Goal: Navigation & Orientation: Find specific page/section

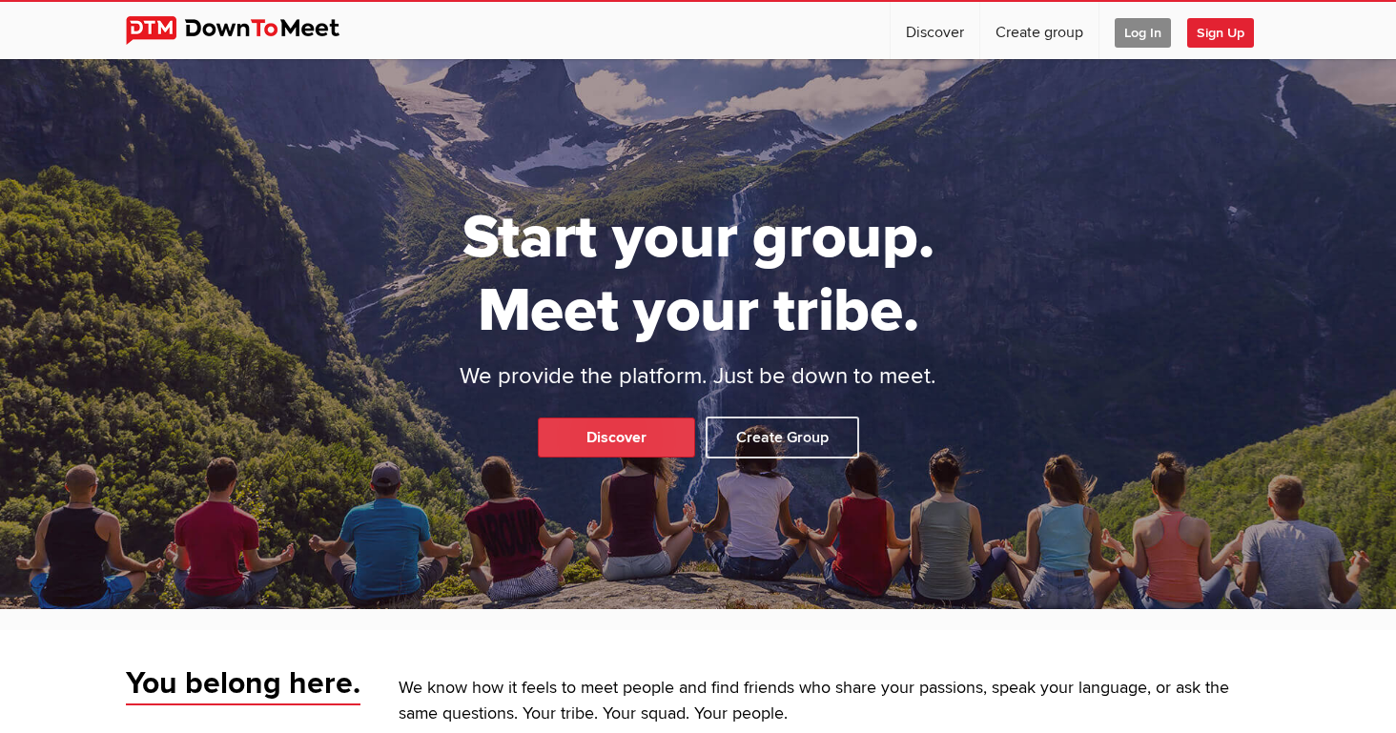
click at [647, 444] on link "Discover" at bounding box center [616, 438] width 157 height 40
select select "null"
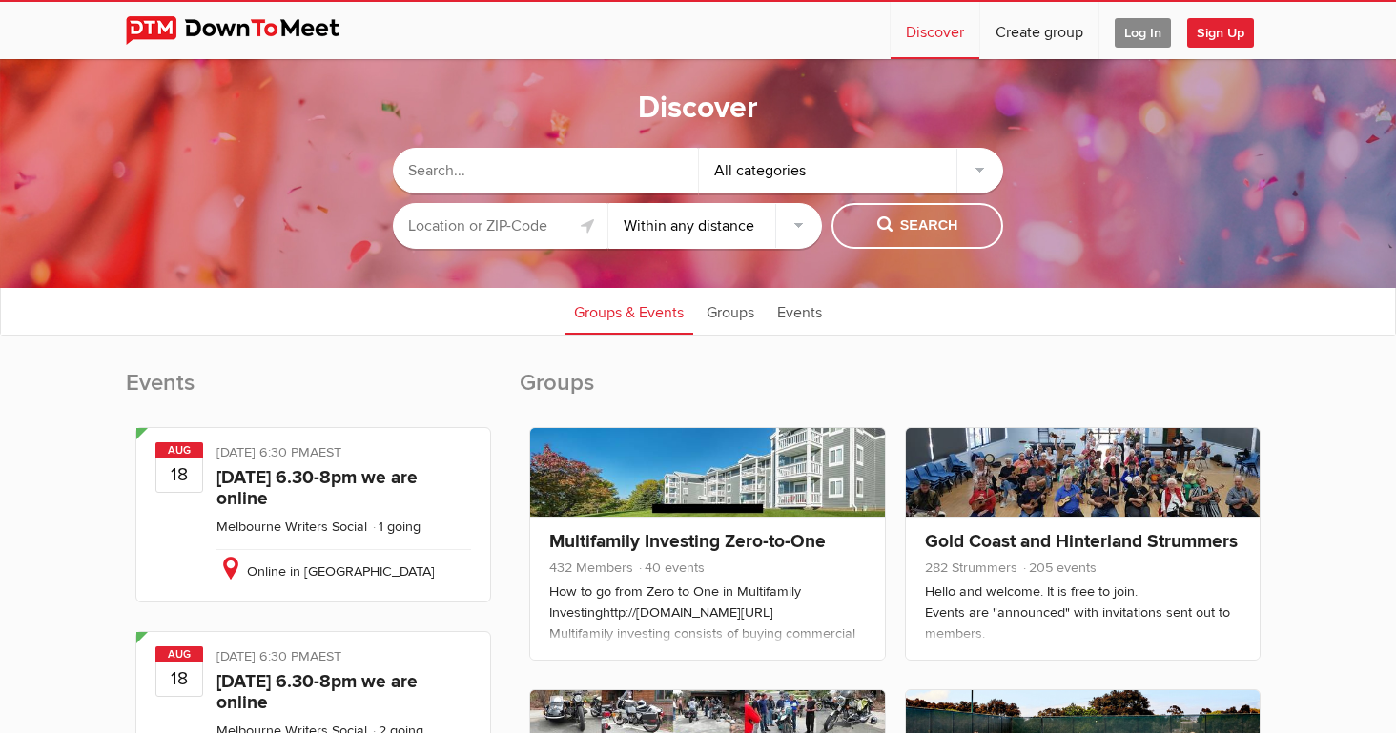
click at [485, 207] on input "text" at bounding box center [500, 226] width 215 height 46
click at [524, 205] on input "text" at bounding box center [500, 226] width 215 height 46
click at [520, 203] on input "text" at bounding box center [500, 226] width 215 height 46
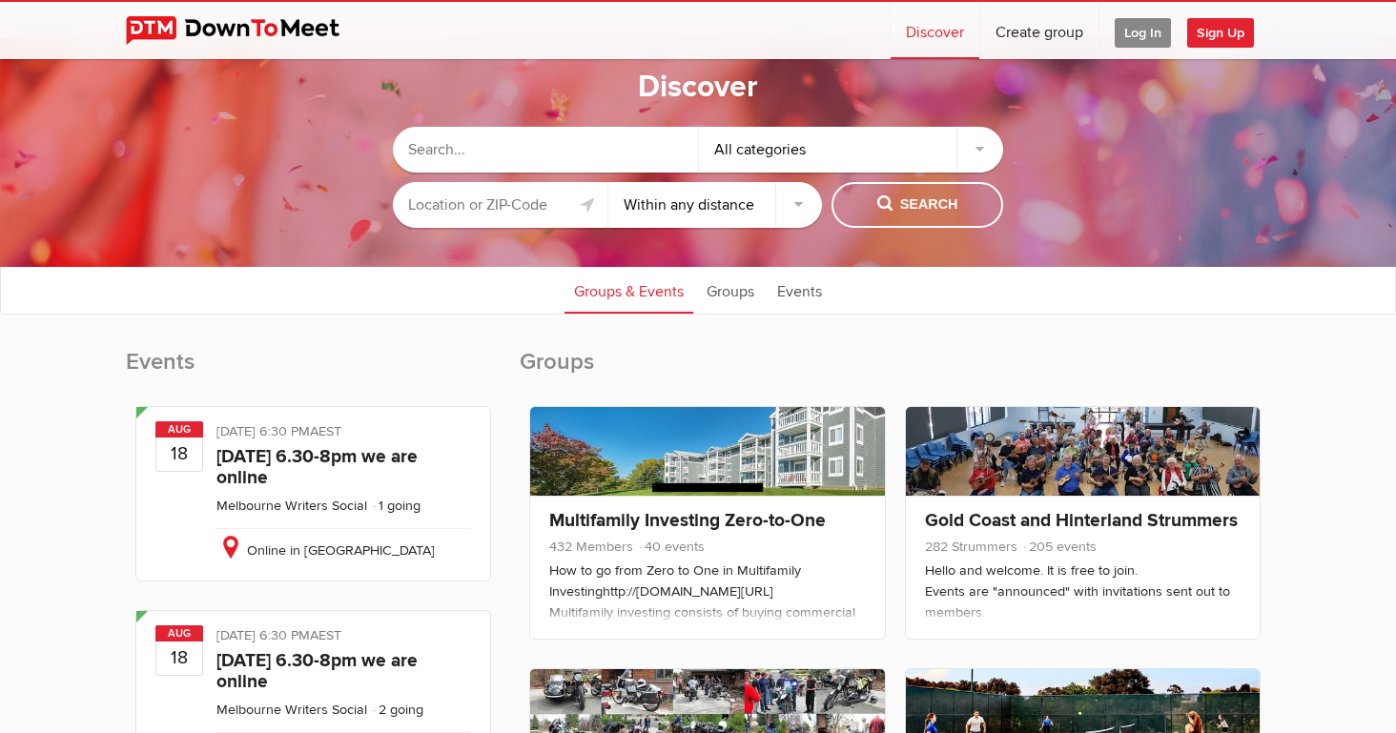
click at [421, 200] on input "text" at bounding box center [500, 205] width 215 height 46
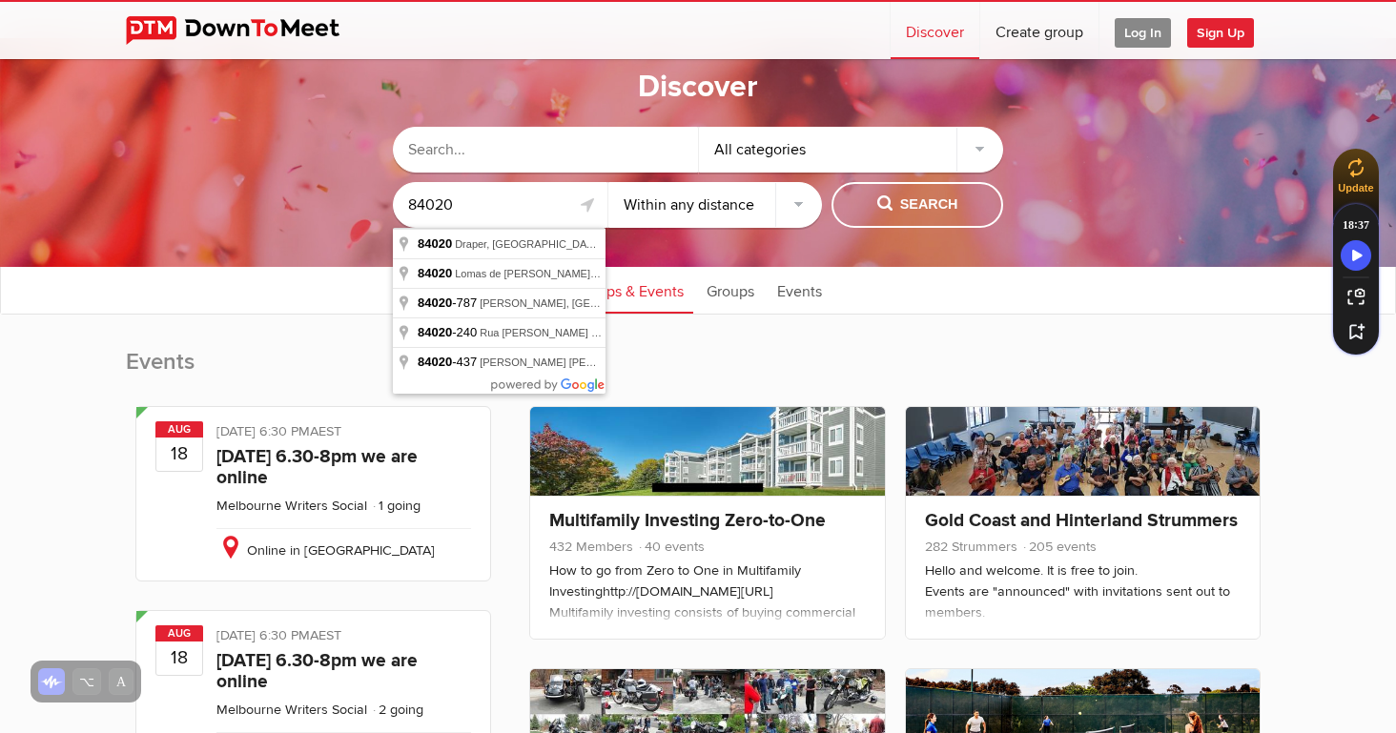
type input "Draper, UT 84020, [GEOGRAPHIC_DATA]"
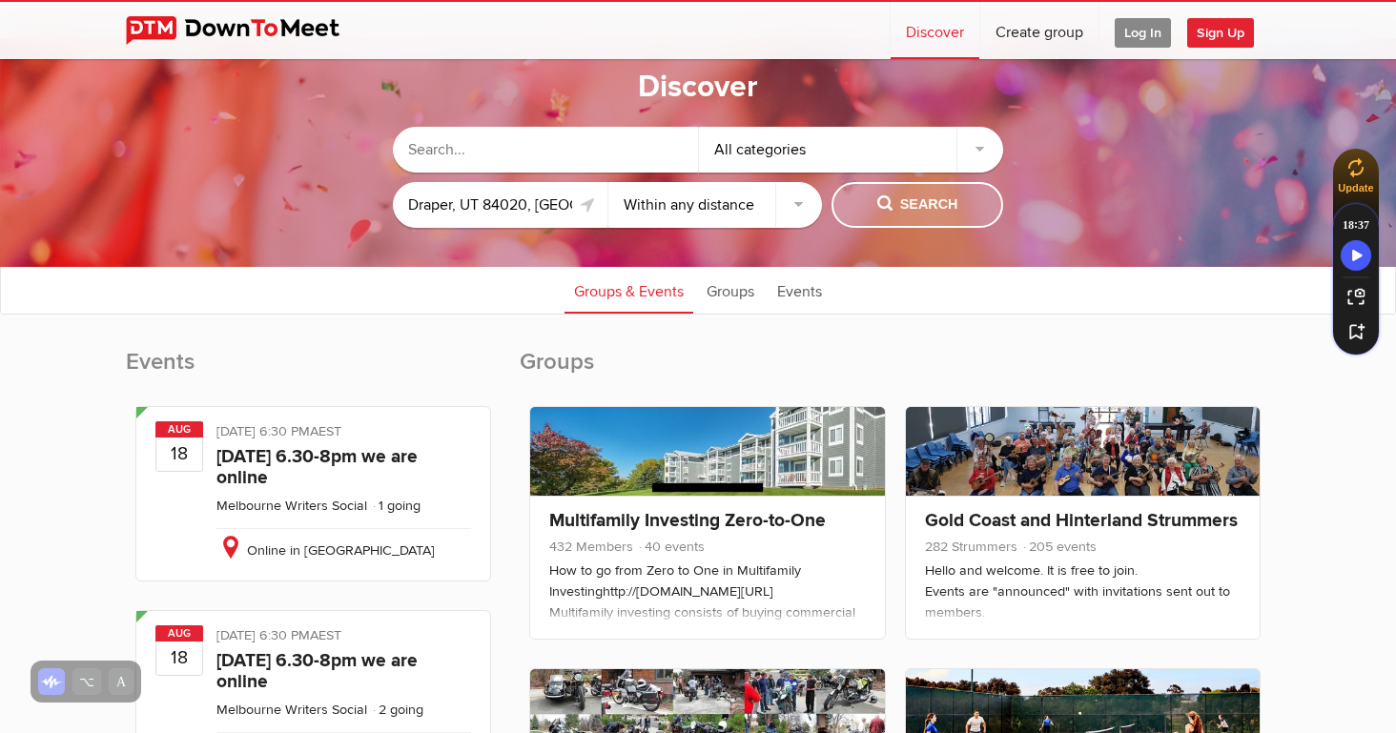
click at [927, 204] on span "Search" at bounding box center [917, 205] width 81 height 21
click at [920, 195] on span "Search" at bounding box center [917, 205] width 81 height 21
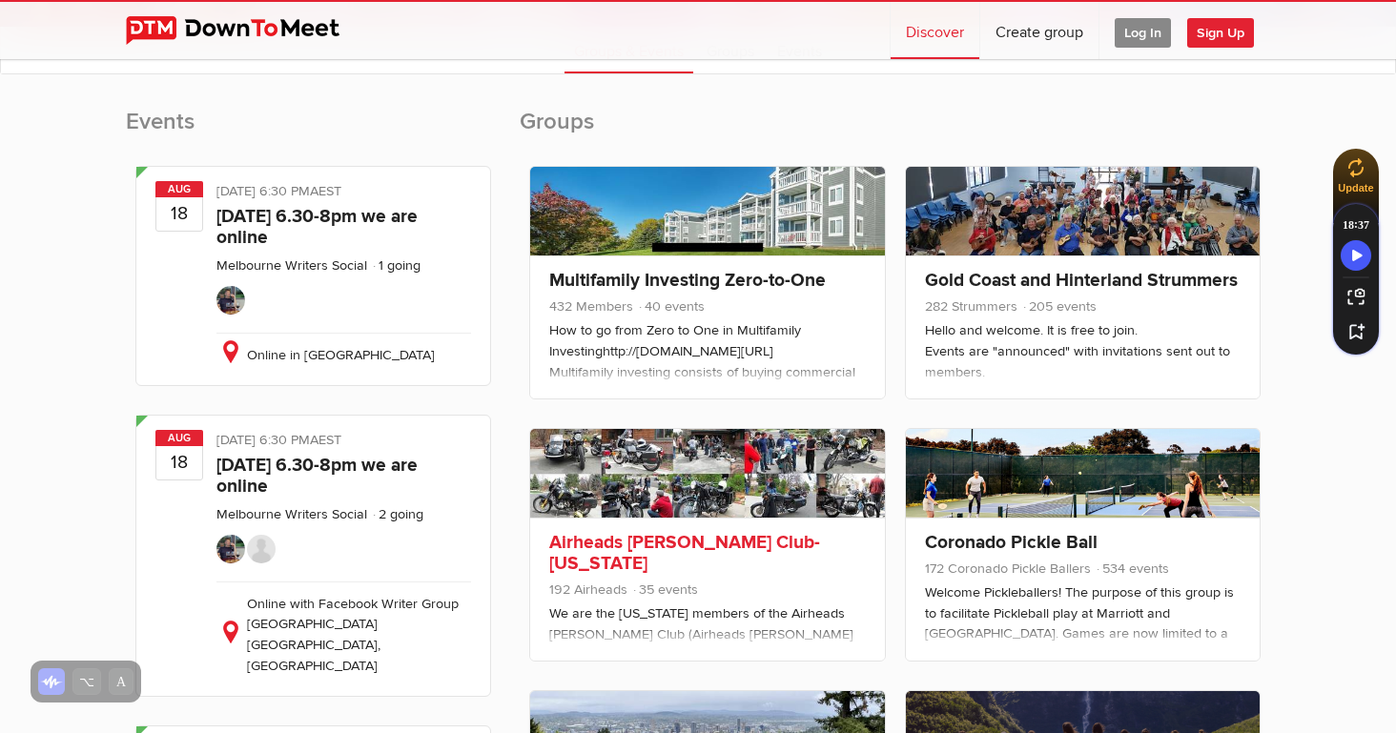
scroll to position [0, 0]
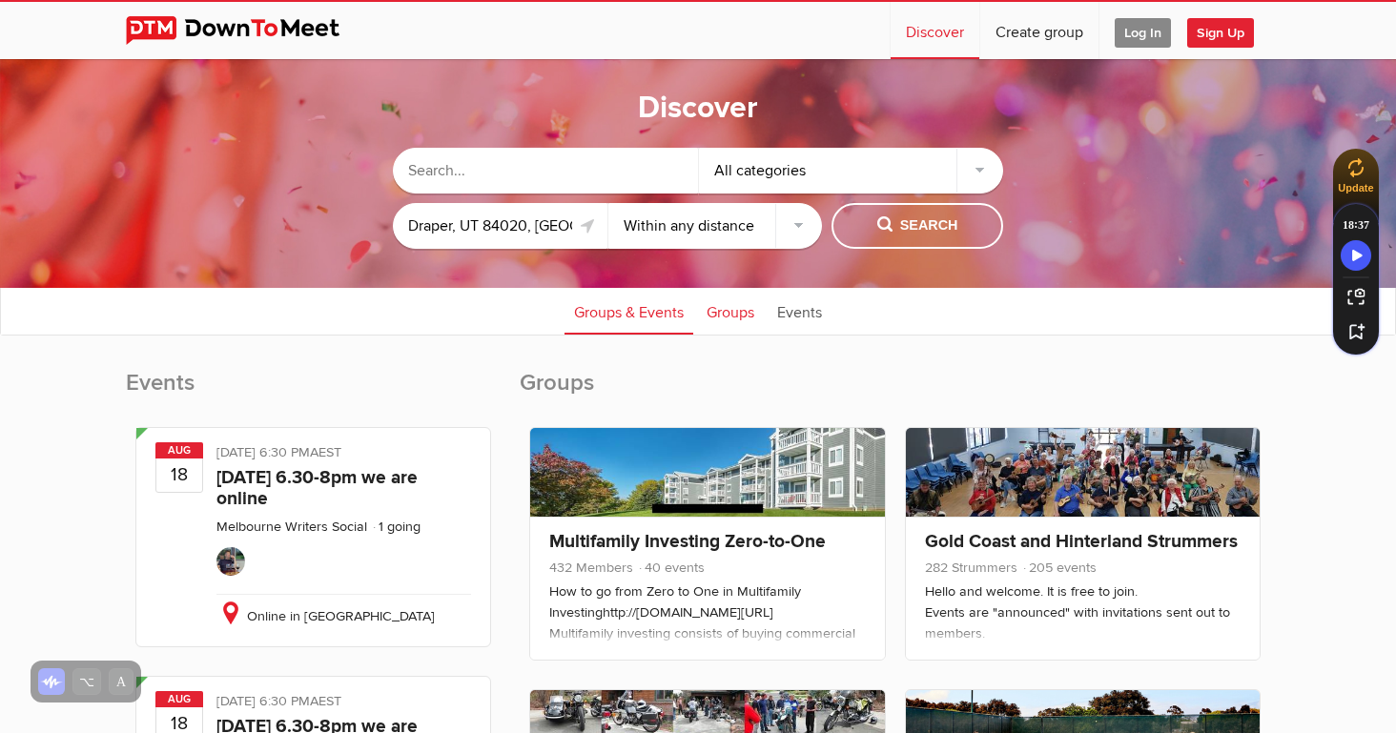
click at [730, 314] on link "Groups" at bounding box center [730, 311] width 67 height 48
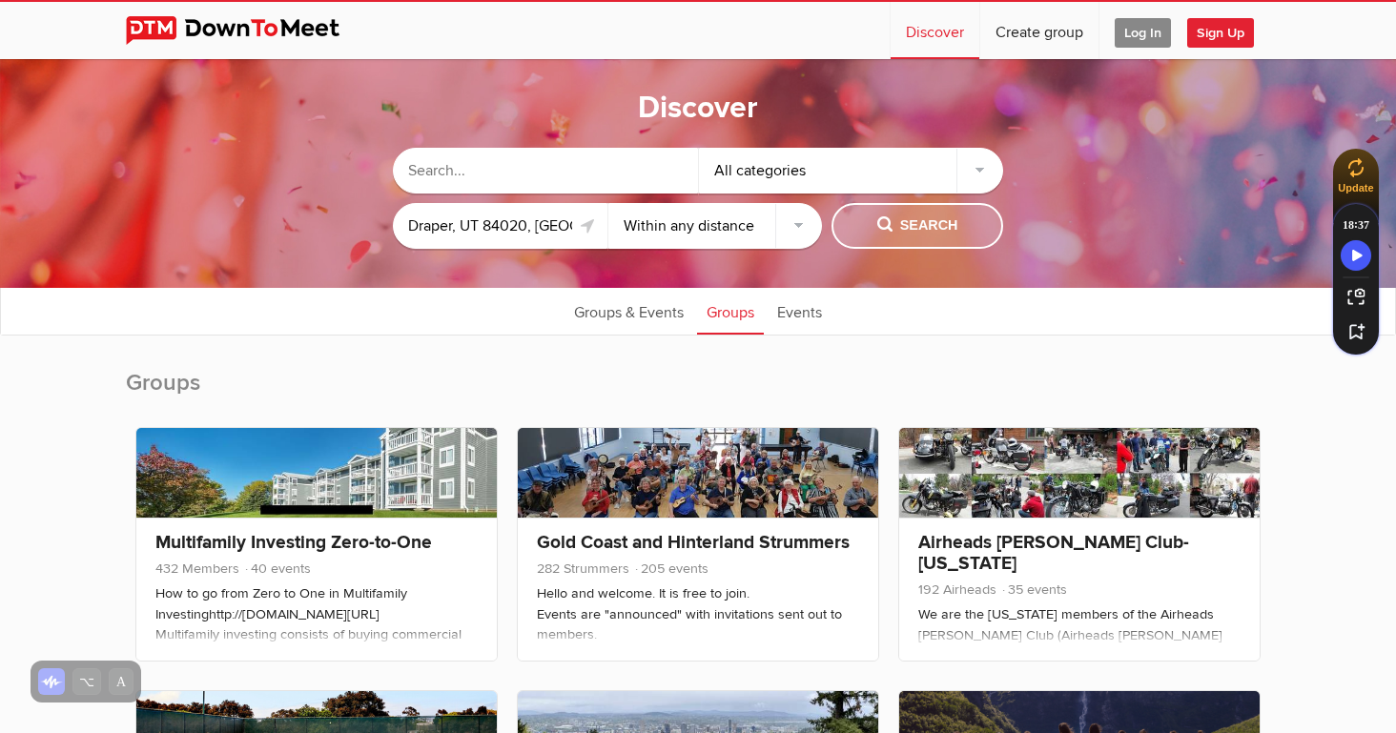
click at [878, 217] on span "Search" at bounding box center [917, 226] width 81 height 21
click at [522, 250] on sp-group-common-search-cat-loc "All categories Draper, UT 84020, [GEOGRAPHIC_DATA] Within 10 miles Within 25 mi…" at bounding box center [697, 194] width 1205 height 130
click at [526, 228] on input "Draper, UT 84020, [GEOGRAPHIC_DATA]" at bounding box center [500, 226] width 215 height 46
click at [752, 230] on select "Within 10 miles Within 25 miles Within 50 miles Within 100 miles Within any dis…" at bounding box center [715, 226] width 215 height 46
select select "25"
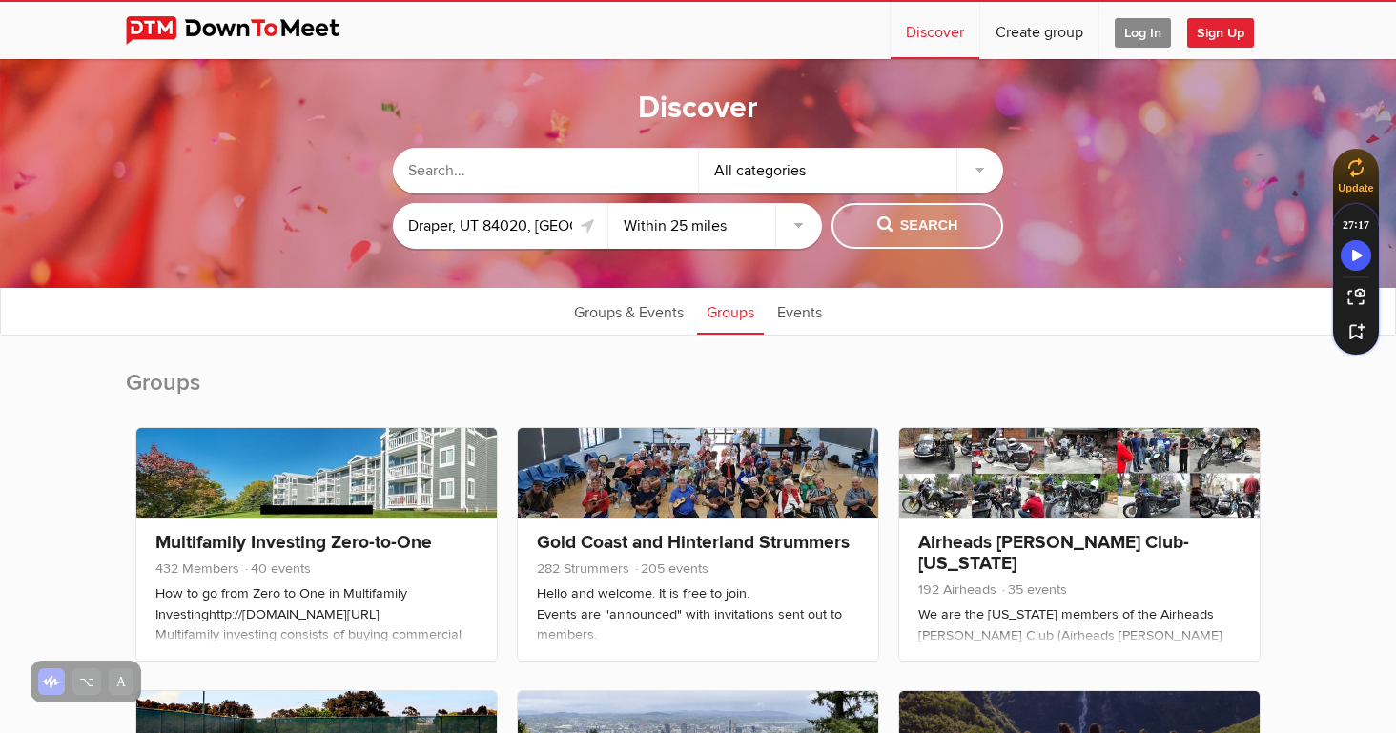
click at [906, 226] on span "Search" at bounding box center [917, 226] width 81 height 21
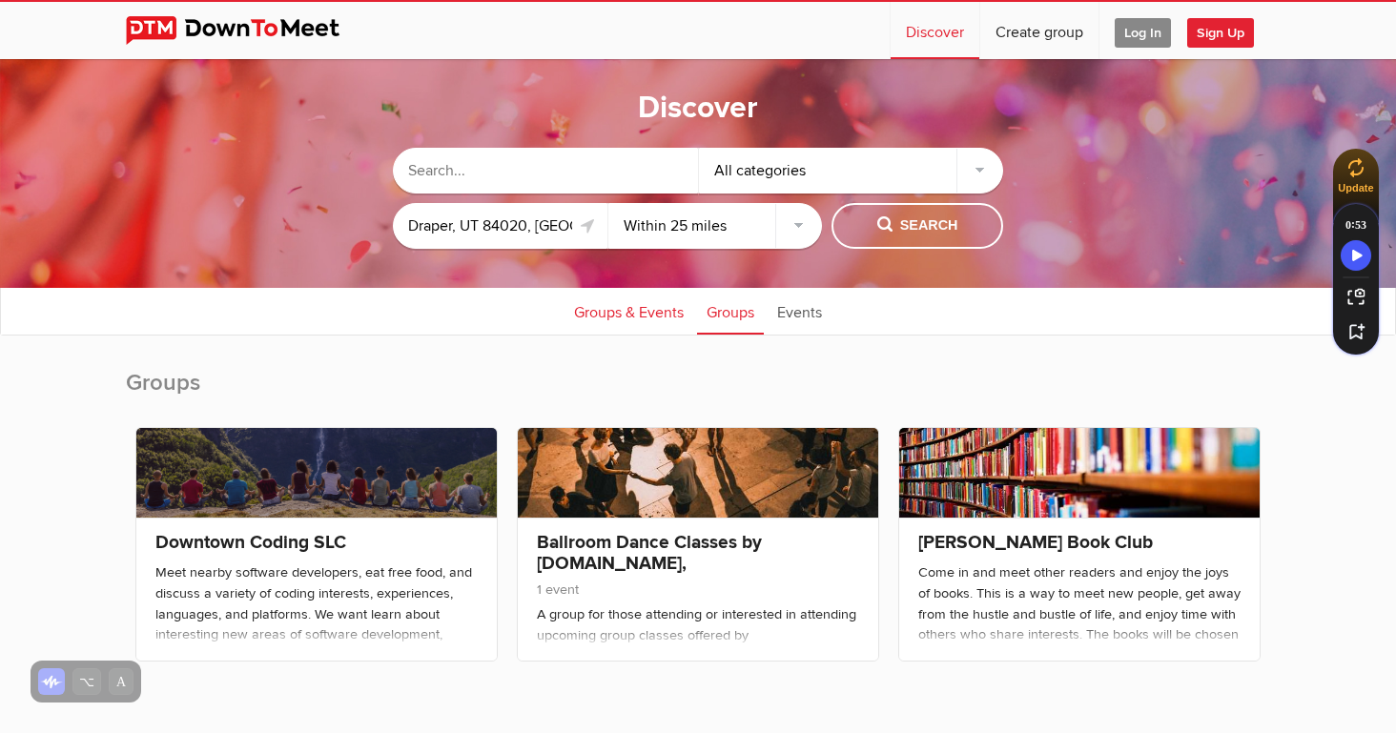
click at [627, 318] on link "Groups & Events" at bounding box center [629, 311] width 129 height 48
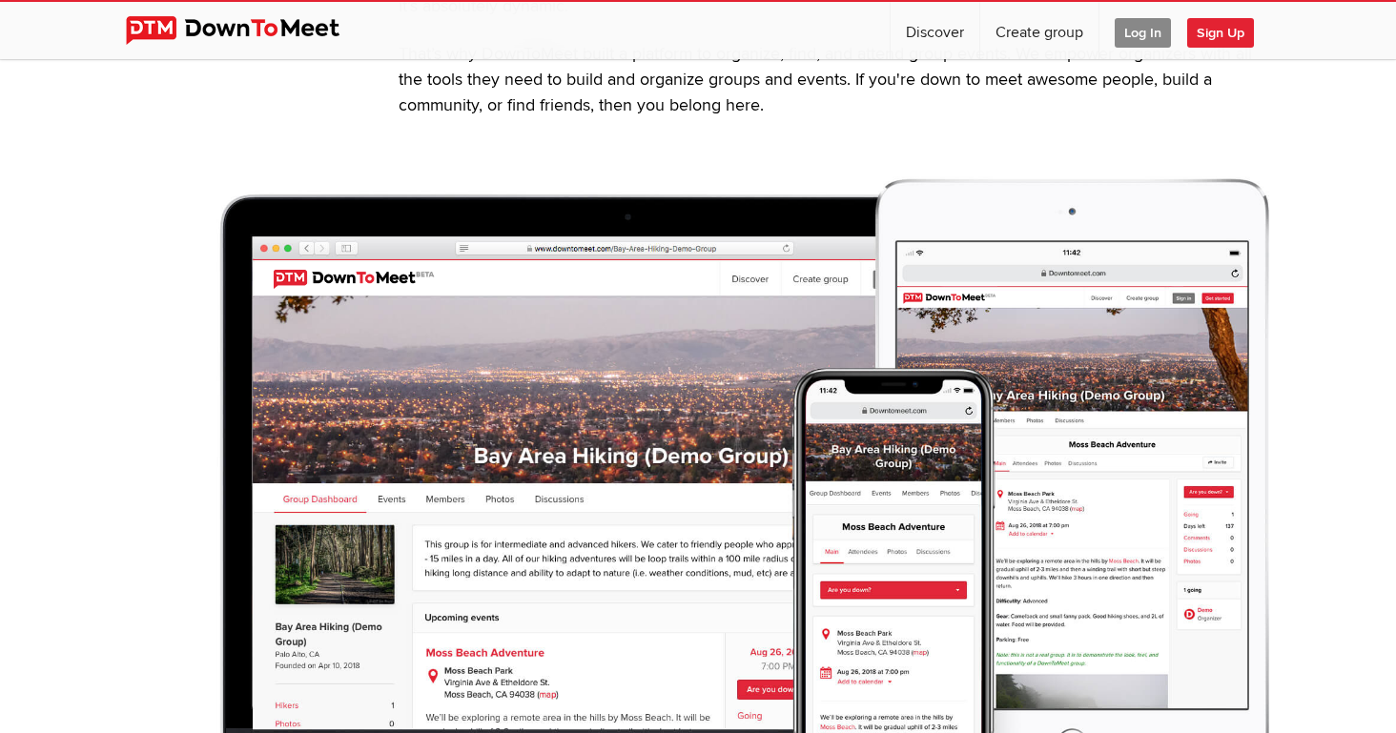
scroll to position [782, 0]
